Goal: Task Accomplishment & Management: Complete application form

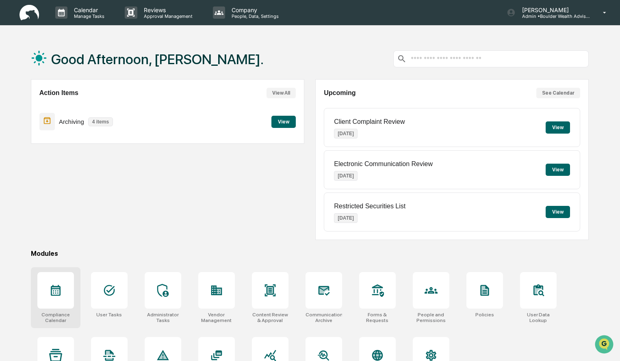
click at [55, 299] on div at bounding box center [55, 290] width 37 height 37
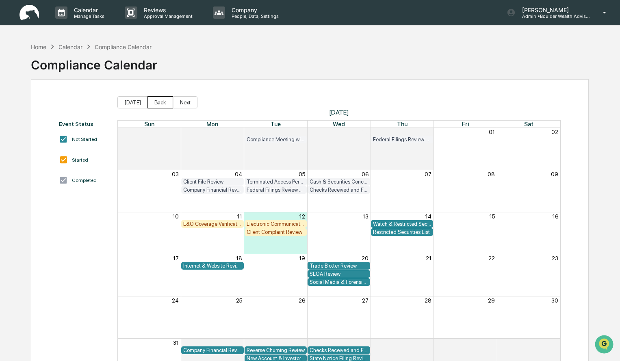
click at [162, 103] on button "Back" at bounding box center [161, 102] width 26 height 12
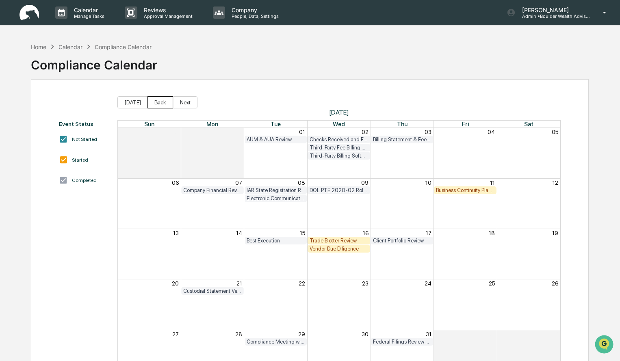
click at [152, 104] on button "Back" at bounding box center [161, 102] width 26 height 12
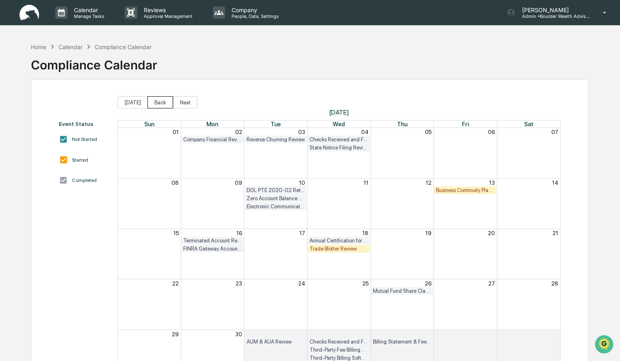
click at [152, 103] on button "Back" at bounding box center [161, 102] width 26 height 12
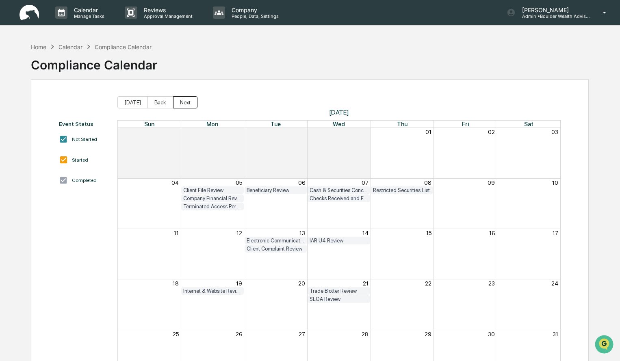
click at [177, 105] on button "Next" at bounding box center [185, 102] width 24 height 12
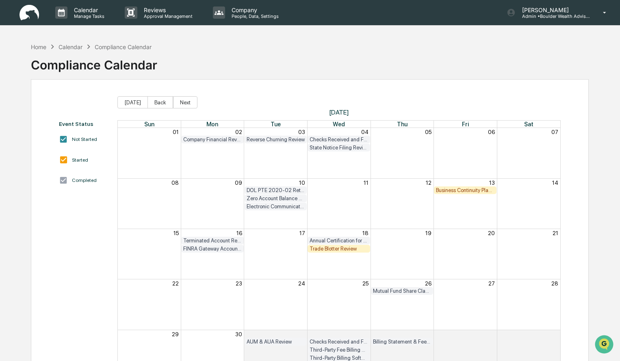
click at [338, 250] on div "Trade Blotter Review" at bounding box center [339, 249] width 59 height 6
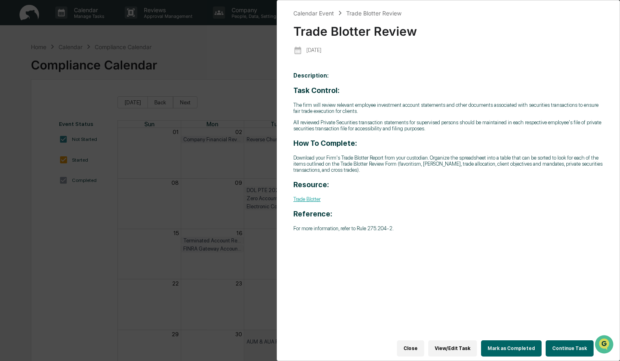
click at [560, 346] on button "Continue Task" at bounding box center [570, 349] width 48 height 16
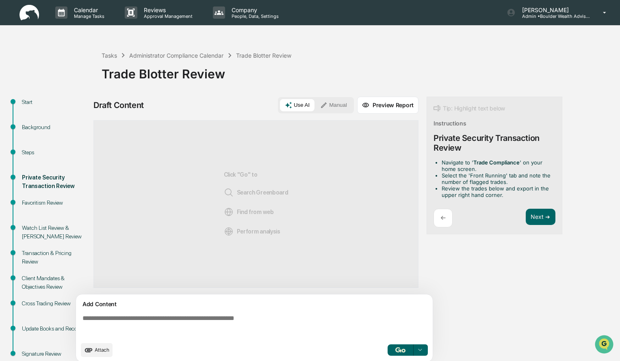
click at [330, 105] on button "Manual" at bounding box center [333, 105] width 37 height 12
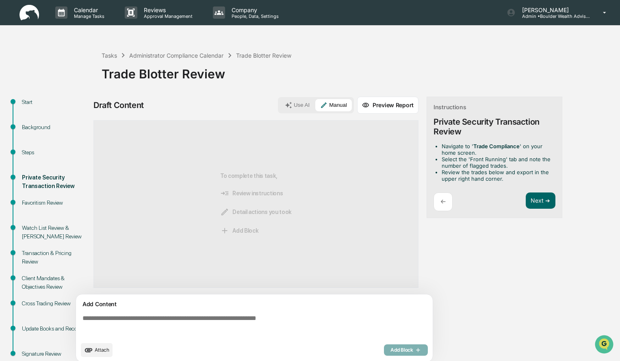
click at [187, 326] on textarea at bounding box center [256, 326] width 354 height 29
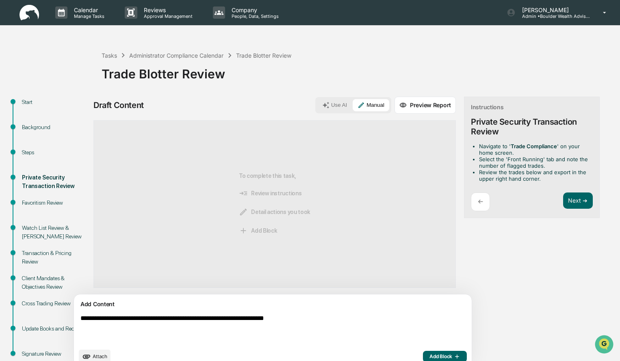
drag, startPoint x: 266, startPoint y: 319, endPoint x: 70, endPoint y: 320, distance: 196.3
click at [70, 320] on div "**********" at bounding box center [310, 240] width 612 height 286
type textarea "**********"
click at [430, 354] on span "Add Block" at bounding box center [445, 357] width 31 height 7
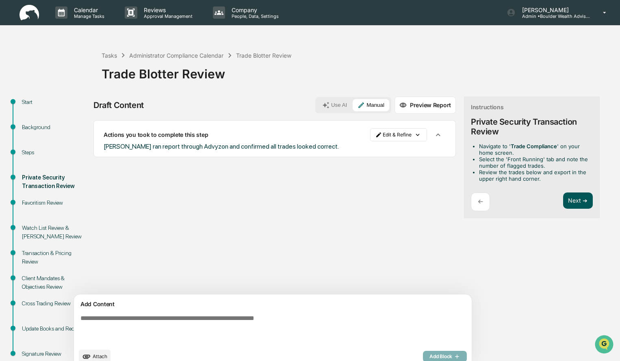
click at [563, 199] on button "Next ➔" at bounding box center [578, 201] width 30 height 17
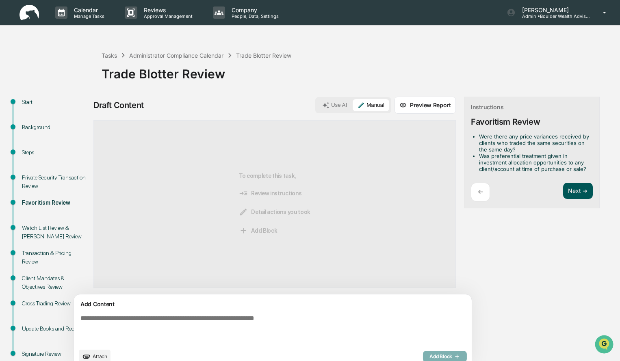
click at [563, 193] on button "Next ➔" at bounding box center [578, 191] width 30 height 17
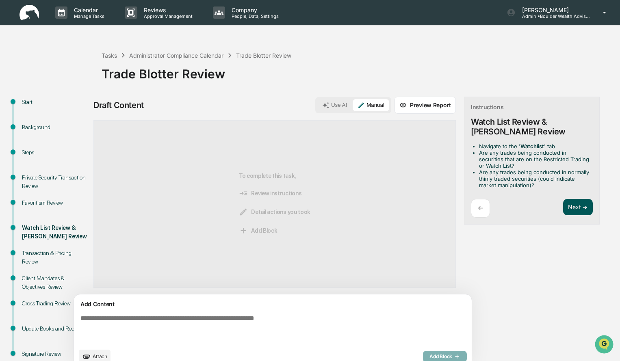
click at [563, 202] on button "Next ➔" at bounding box center [578, 207] width 30 height 17
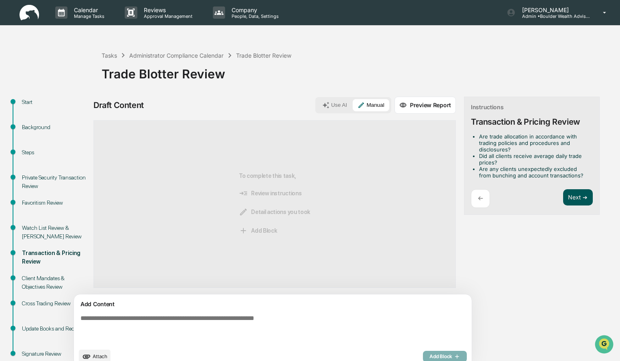
click at [563, 198] on button "Next ➔" at bounding box center [578, 197] width 30 height 17
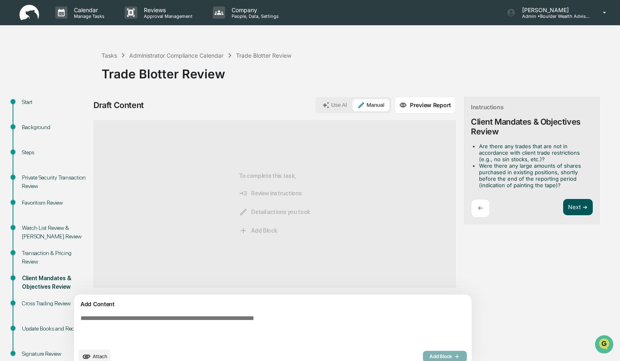
click at [563, 202] on button "Next ➔" at bounding box center [578, 207] width 30 height 17
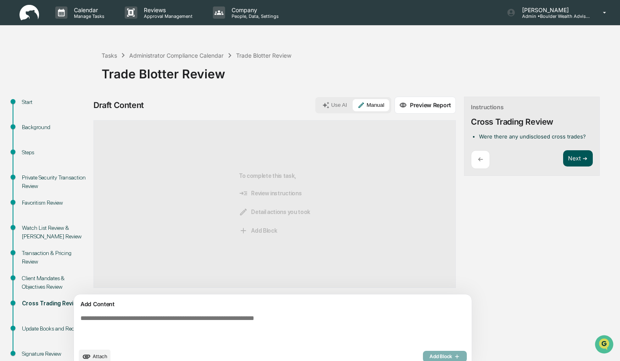
click at [563, 159] on button "Next ➔" at bounding box center [578, 158] width 30 height 17
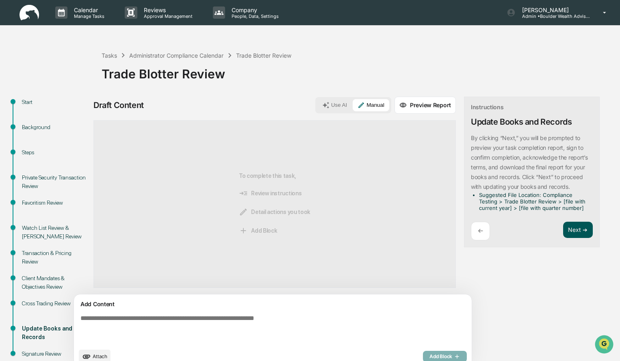
click at [563, 237] on button "Next ➔" at bounding box center [578, 230] width 30 height 17
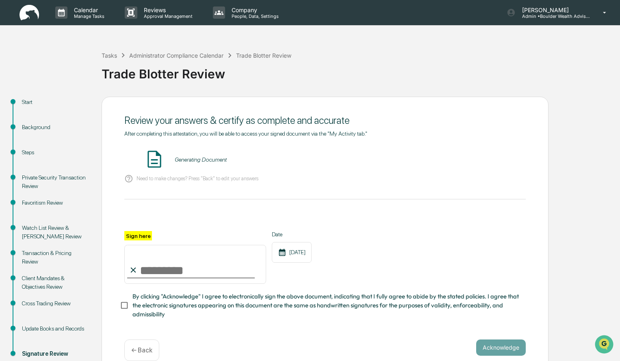
scroll to position [22, 0]
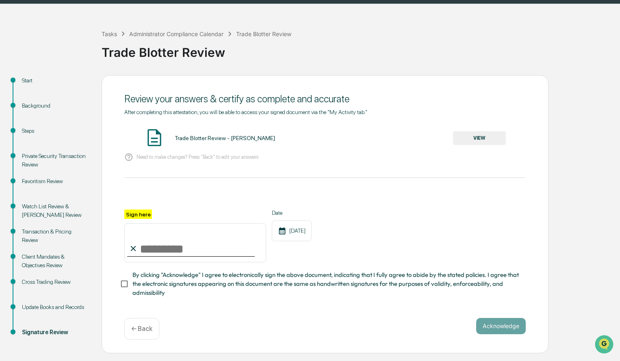
click at [475, 140] on button "VIEW" at bounding box center [479, 138] width 53 height 14
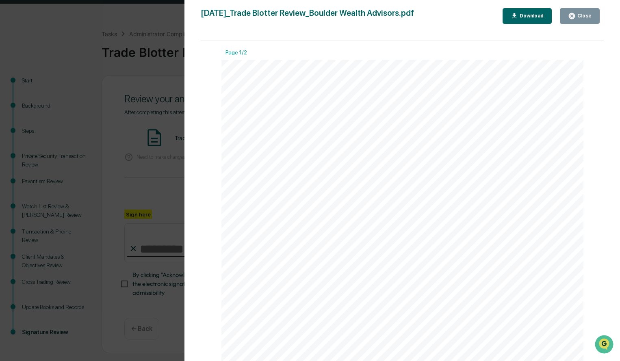
click at [580, 20] on button "Close" at bounding box center [580, 16] width 40 height 16
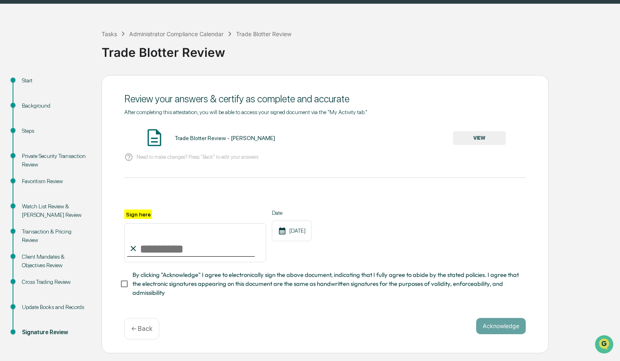
click at [170, 254] on input "Sign here" at bounding box center [195, 243] width 142 height 39
type input "**********"
click at [493, 332] on button "Acknowledge" at bounding box center [501, 326] width 50 height 16
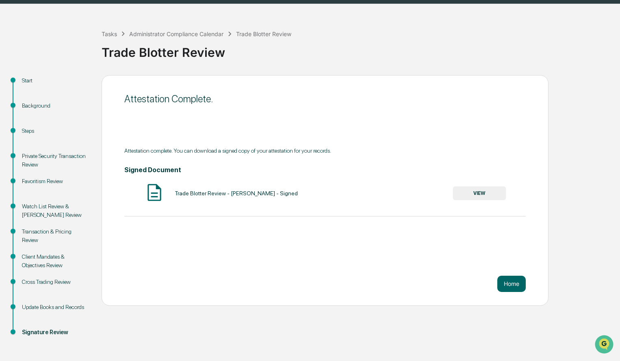
click at [489, 201] on div "Trade Blotter Review - Erica Hake - Signed VIEW" at bounding box center [325, 193] width 402 height 22
click at [488, 194] on button "VIEW" at bounding box center [479, 194] width 53 height 14
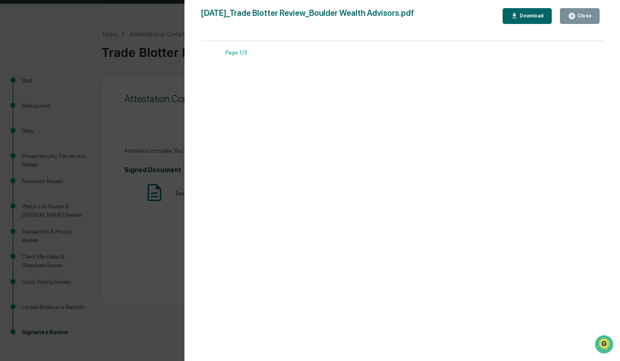
click at [535, 15] on div "Download" at bounding box center [531, 16] width 26 height 6
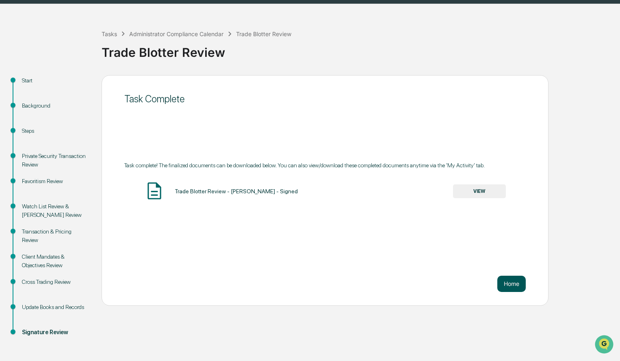
click at [516, 288] on button "Home" at bounding box center [511, 284] width 28 height 16
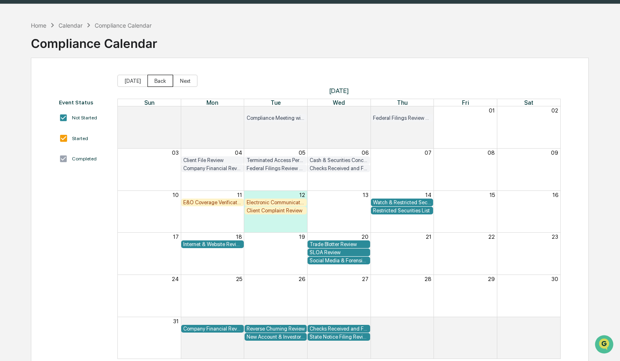
click at [159, 85] on button "Back" at bounding box center [161, 81] width 26 height 12
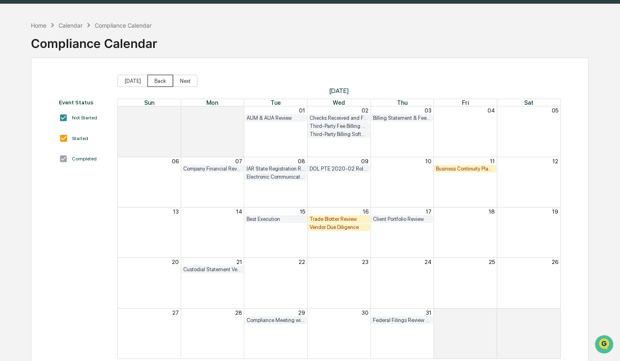
click at [158, 78] on button "Back" at bounding box center [161, 81] width 26 height 12
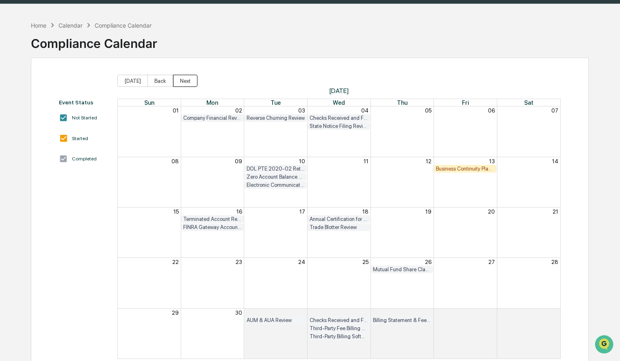
click at [185, 84] on button "Next" at bounding box center [185, 81] width 24 height 12
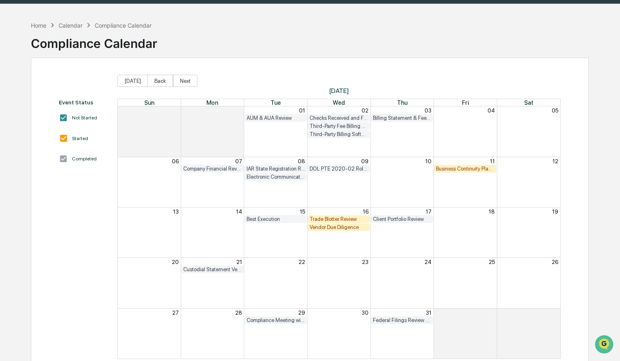
click at [350, 218] on div "Trade Blotter Review" at bounding box center [339, 219] width 59 height 6
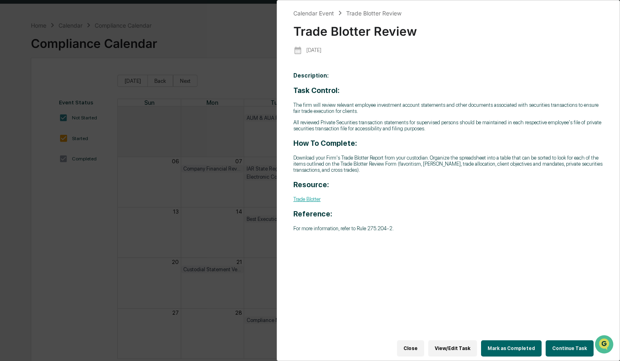
click at [530, 346] on button "Mark as Completed" at bounding box center [511, 349] width 61 height 16
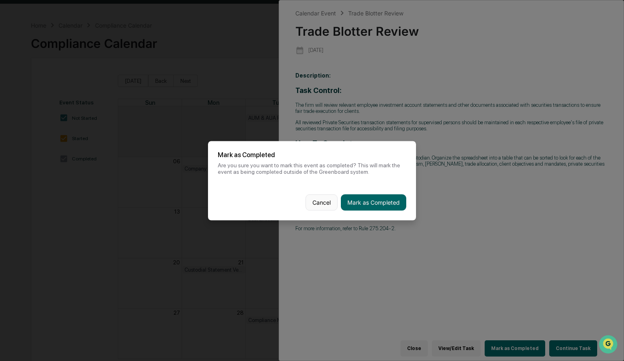
click at [322, 200] on button "Cancel" at bounding box center [322, 202] width 32 height 16
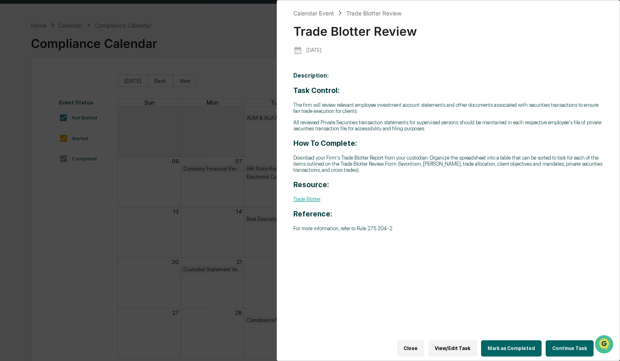
click at [562, 341] on button "Continue Task" at bounding box center [570, 349] width 48 height 16
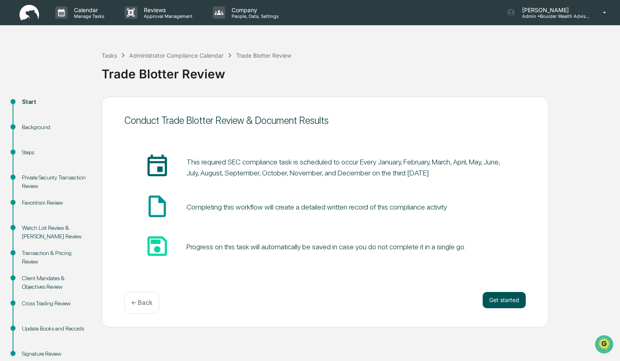
click at [493, 297] on button "Get started" at bounding box center [504, 300] width 43 height 16
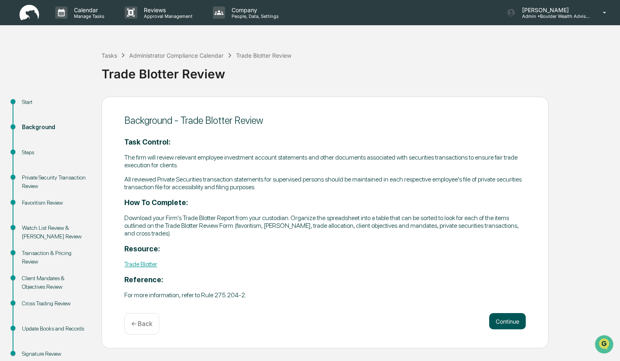
click at [500, 323] on button "Continue" at bounding box center [507, 321] width 37 height 16
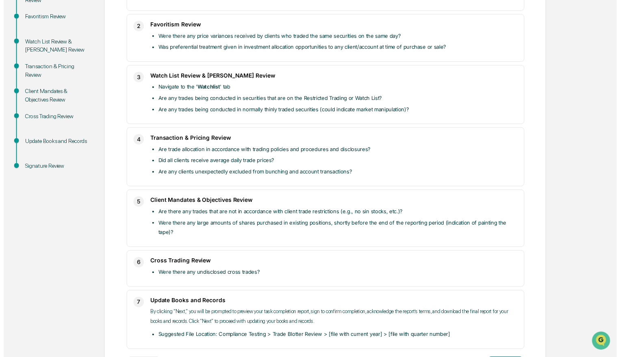
scroll to position [211, 0]
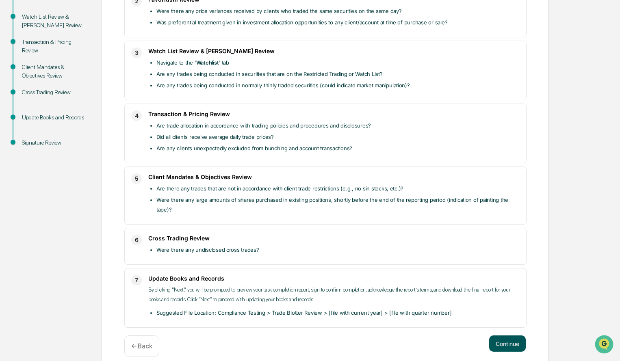
click at [518, 336] on button "Continue" at bounding box center [507, 344] width 37 height 16
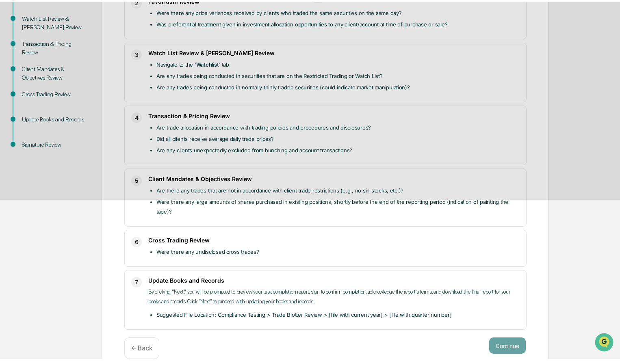
scroll to position [22, 0]
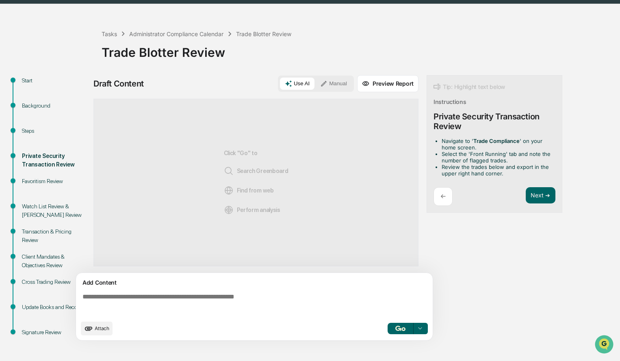
click at [336, 89] on button "Manual" at bounding box center [333, 84] width 37 height 12
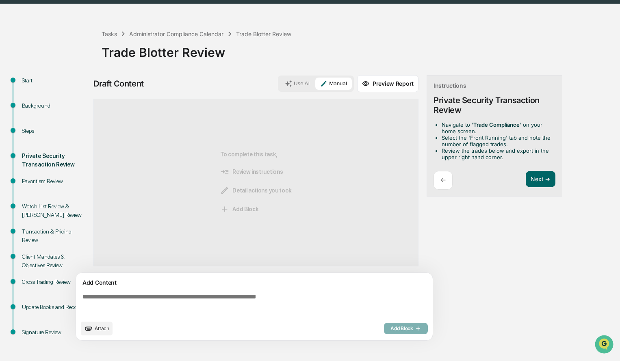
drag, startPoint x: 177, startPoint y: 295, endPoint x: 181, endPoint y: 297, distance: 4.2
click at [181, 296] on textarea at bounding box center [256, 304] width 354 height 29
click at [176, 295] on textarea at bounding box center [256, 304] width 354 height 29
paste textarea "**********"
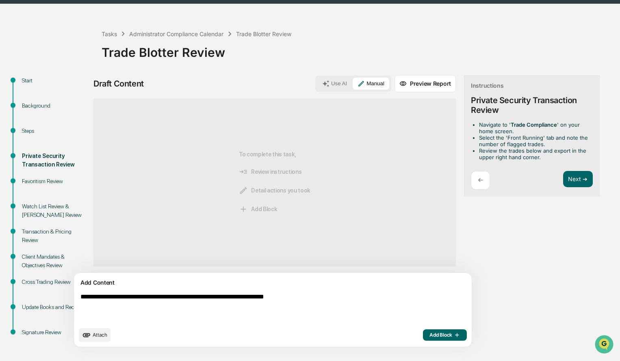
type textarea "**********"
click at [423, 339] on button "Add Block" at bounding box center [445, 335] width 44 height 11
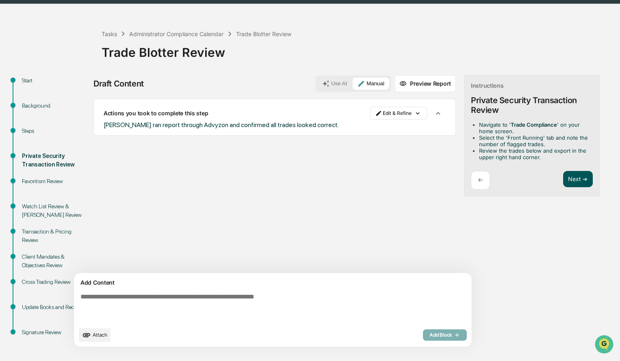
click at [563, 178] on button "Next ➔" at bounding box center [578, 179] width 30 height 17
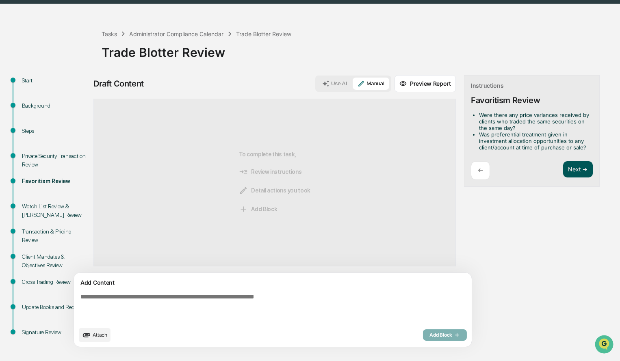
click at [563, 168] on button "Next ➔" at bounding box center [578, 169] width 30 height 17
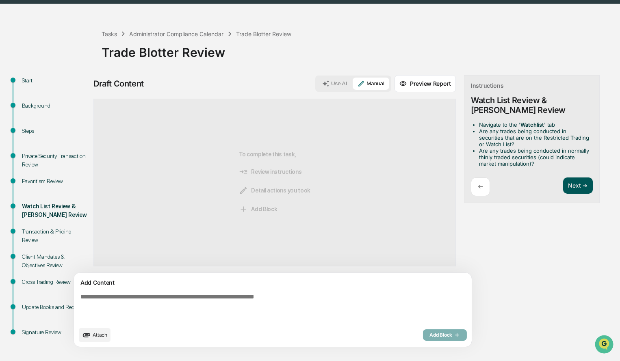
click at [563, 187] on button "Next ➔" at bounding box center [578, 186] width 30 height 17
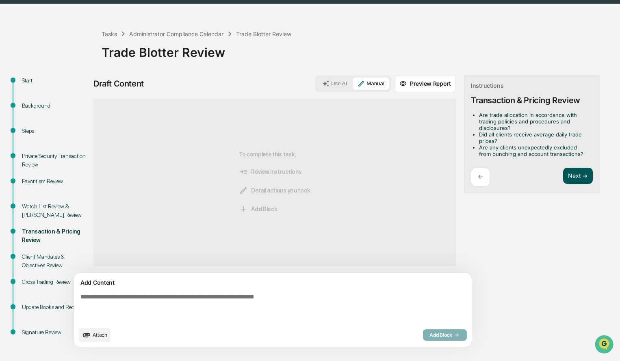
click at [563, 175] on button "Next ➔" at bounding box center [578, 176] width 30 height 17
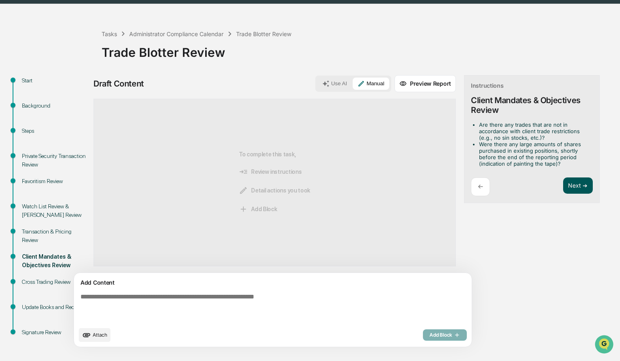
click at [563, 190] on button "Next ➔" at bounding box center [578, 186] width 30 height 17
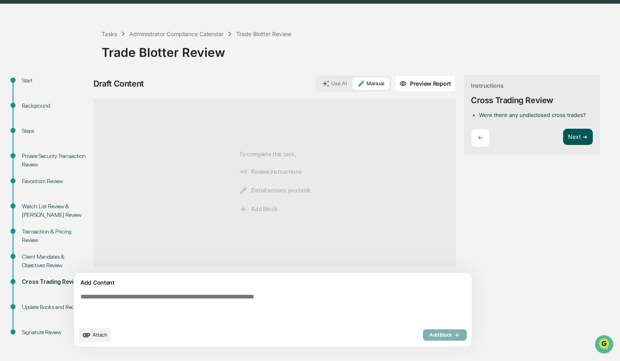
click at [563, 134] on button "Next ➔" at bounding box center [578, 137] width 30 height 17
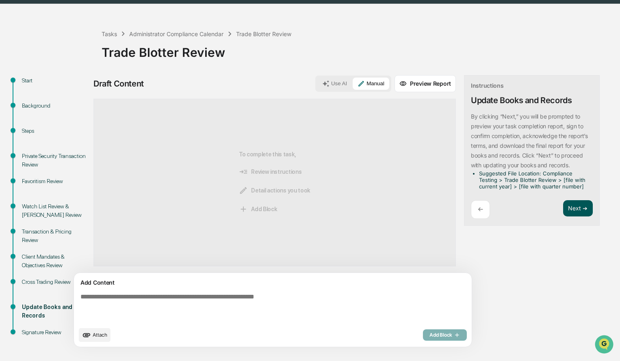
click at [563, 212] on button "Next ➔" at bounding box center [578, 208] width 30 height 17
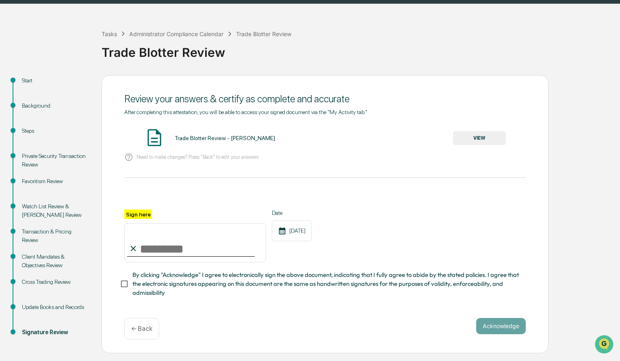
click at [487, 141] on button "VIEW" at bounding box center [479, 138] width 53 height 14
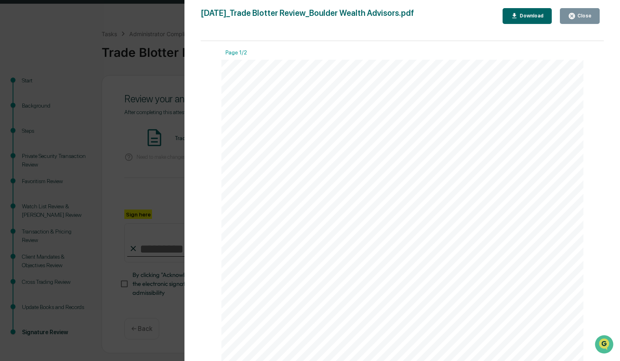
click at [575, 16] on icon "button" at bounding box center [572, 16] width 6 height 6
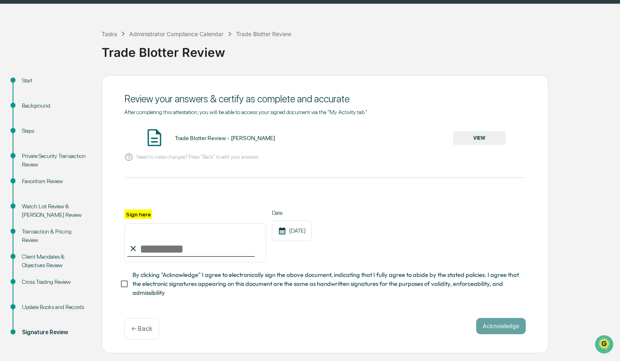
click at [182, 252] on input "Sign here" at bounding box center [195, 243] width 142 height 39
type input "**********"
click at [508, 333] on button "Acknowledge" at bounding box center [501, 326] width 50 height 16
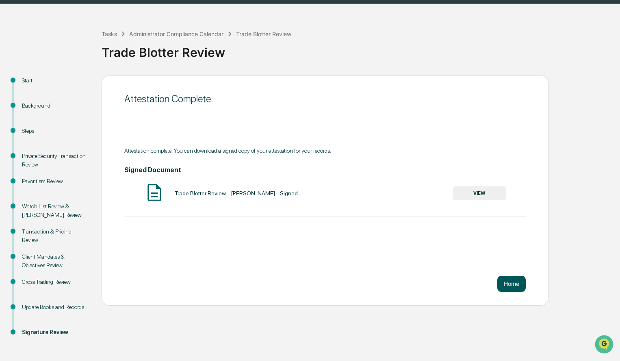
click at [509, 287] on button "Home" at bounding box center [511, 284] width 28 height 16
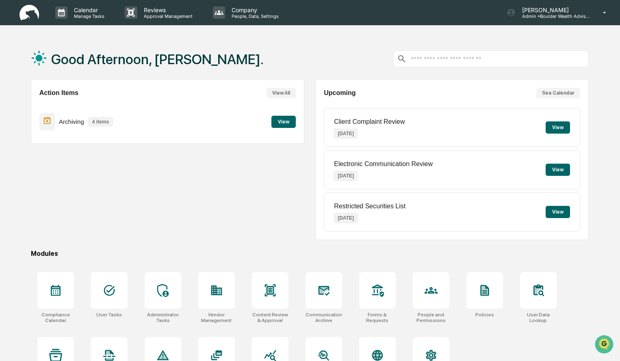
scroll to position [39, 0]
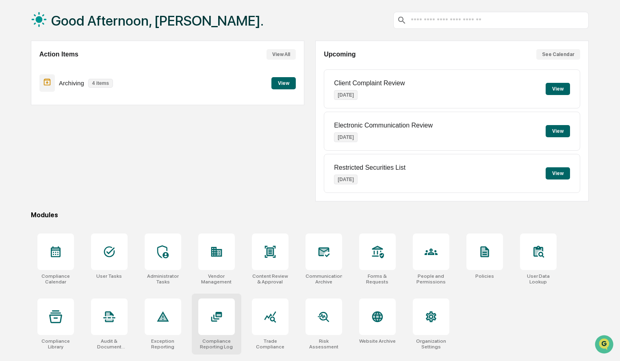
click at [225, 313] on div at bounding box center [216, 317] width 37 height 37
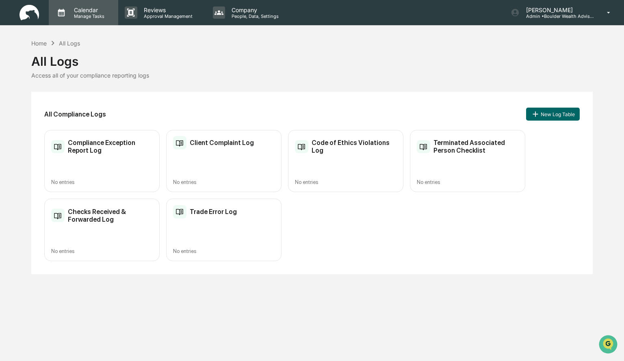
click at [84, 14] on p "Manage Tasks" at bounding box center [87, 16] width 41 height 6
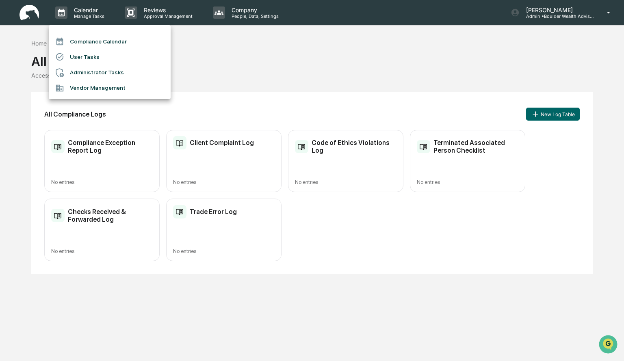
click at [79, 44] on li "Compliance Calendar" at bounding box center [110, 41] width 122 height 15
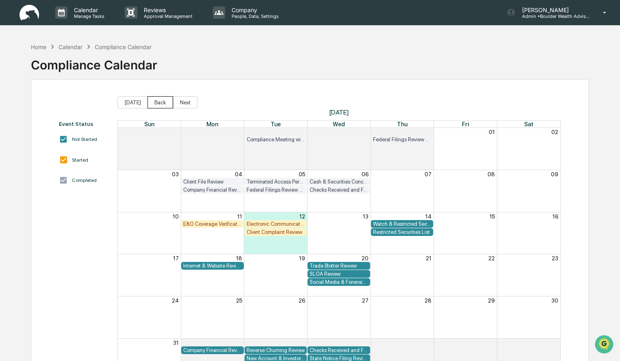
click at [154, 102] on button "Back" at bounding box center [161, 102] width 26 height 12
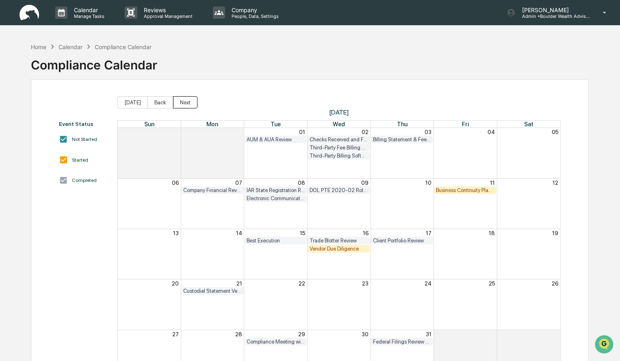
click at [187, 100] on button "Next" at bounding box center [185, 102] width 24 height 12
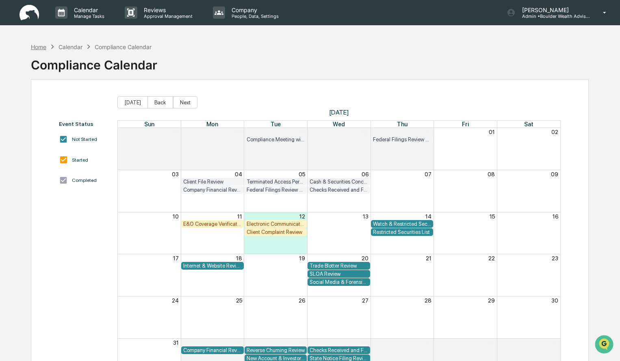
click at [37, 43] on div "Home" at bounding box center [38, 46] width 15 height 7
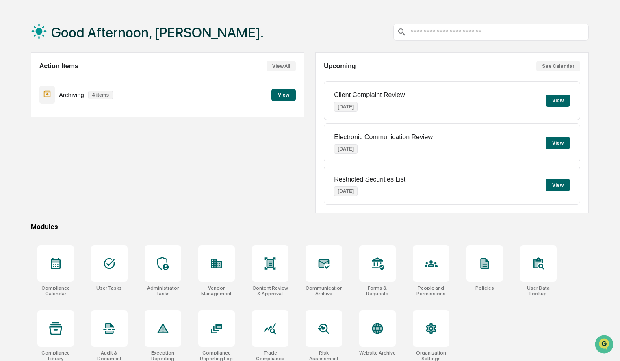
scroll to position [39, 0]
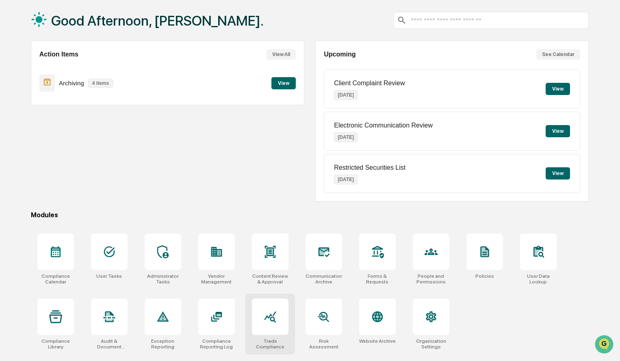
click at [257, 328] on div at bounding box center [270, 317] width 37 height 37
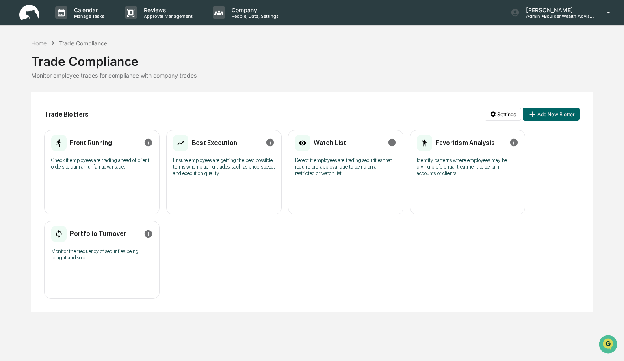
click at [468, 150] on div "Favoritism Analysis" at bounding box center [456, 143] width 78 height 19
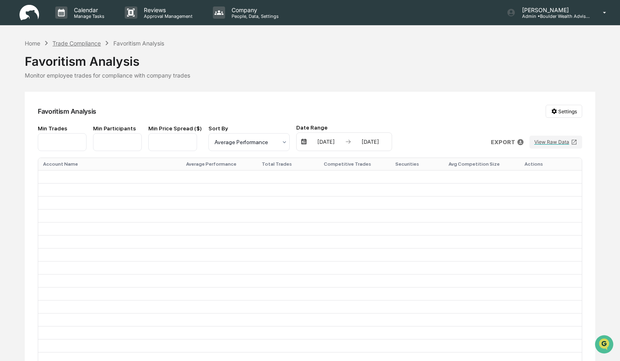
click at [93, 44] on div "Trade Compliance" at bounding box center [76, 43] width 48 height 7
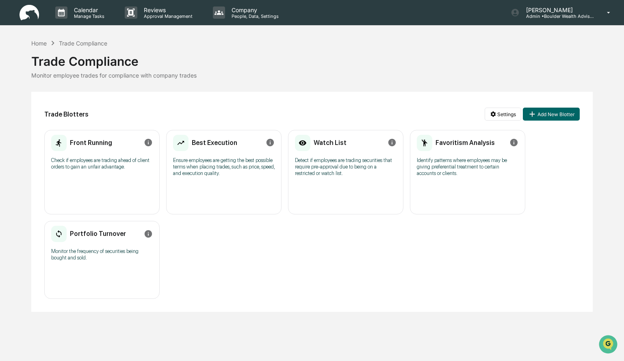
click at [348, 144] on div "Watch List" at bounding box center [346, 143] width 102 height 19
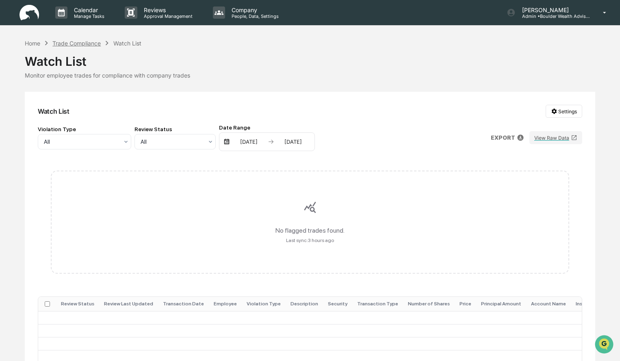
click at [72, 43] on div "Trade Compliance" at bounding box center [76, 43] width 48 height 7
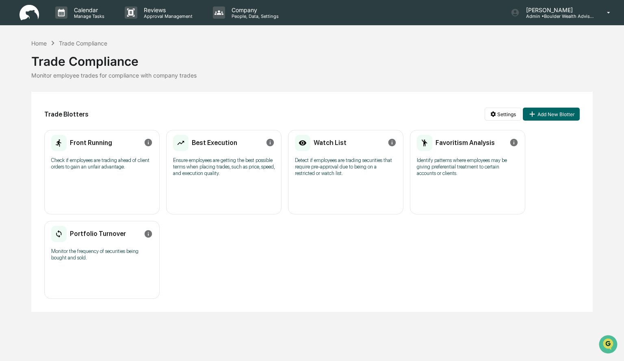
click at [446, 161] on p "Identify patterns where employees may be giving preferential treatment to certa…" at bounding box center [468, 167] width 102 height 20
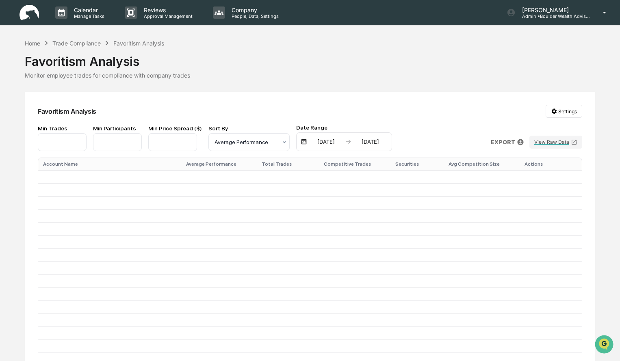
click at [79, 44] on div "Trade Compliance" at bounding box center [76, 43] width 48 height 7
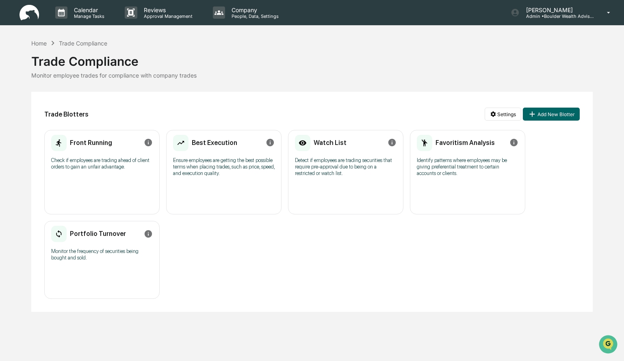
click at [226, 185] on div "Best Execution Ensure employees are getting the best possible terms when placin…" at bounding box center [223, 172] width 115 height 85
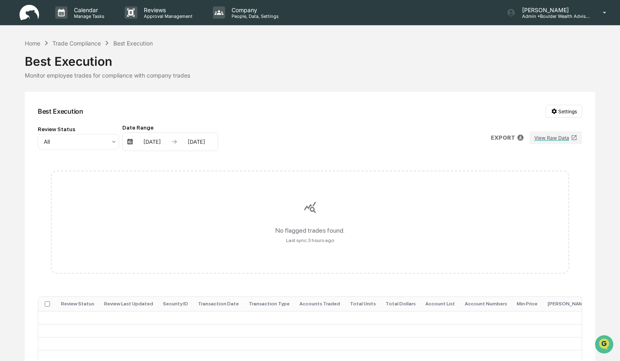
click at [88, 47] on div "Home Trade Compliance Best Execution" at bounding box center [89, 43] width 128 height 9
click at [87, 46] on div "Trade Compliance" at bounding box center [76, 43] width 48 height 7
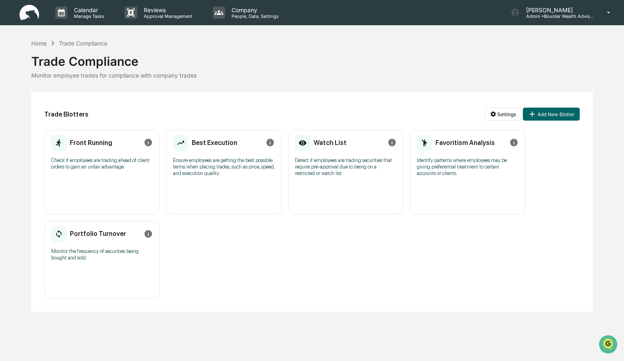
click at [102, 190] on div "Front Running Check if employees are trading ahead of client orders to gain an …" at bounding box center [101, 172] width 115 height 85
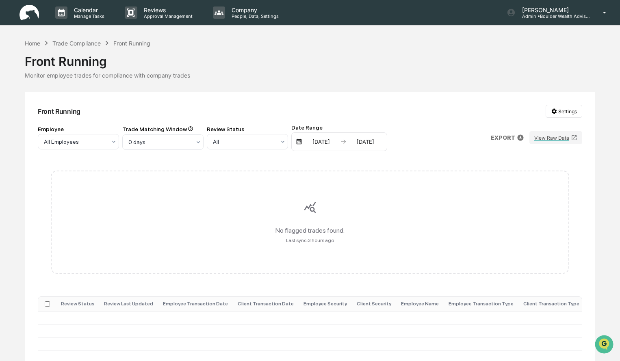
click at [89, 44] on div "Trade Compliance" at bounding box center [76, 43] width 48 height 7
